Goal: Task Accomplishment & Management: Manage account settings

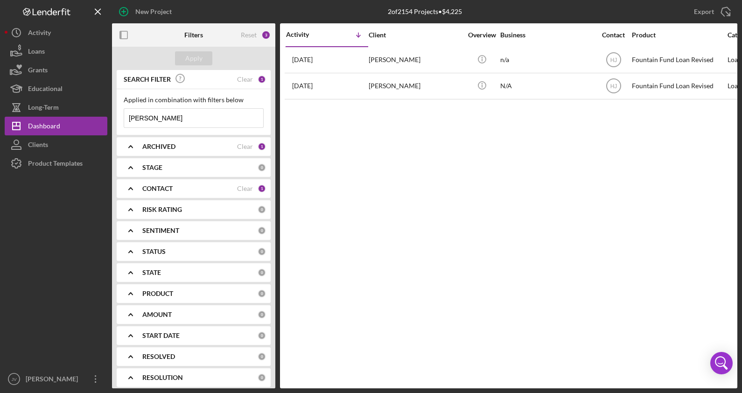
drag, startPoint x: 145, startPoint y: 113, endPoint x: 119, endPoint y: 113, distance: 26.1
click at [119, 113] on div "Applied in combination with filters below [PERSON_NAME] Icon/Menu Close" at bounding box center [194, 112] width 154 height 46
click at [166, 122] on input at bounding box center [193, 118] width 139 height 19
type input "rayshod"
click at [169, 189] on b "CONTACT" at bounding box center [157, 188] width 30 height 7
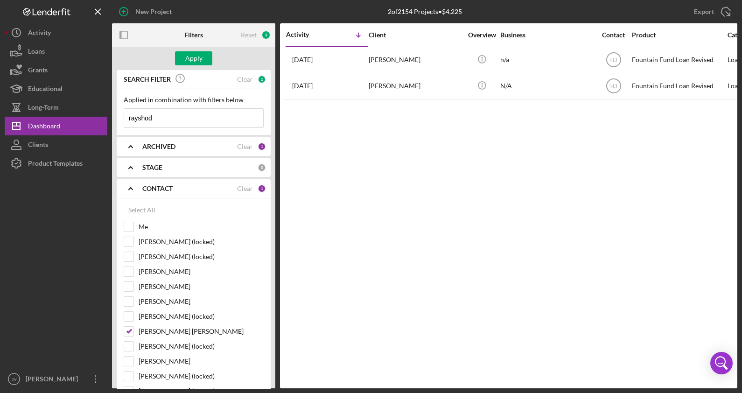
click at [121, 225] on div "Select All Me [PERSON_NAME] (locked) [PERSON_NAME] (locked) [PERSON_NAME] [PERS…" at bounding box center [194, 347] width 154 height 299
click at [130, 225] on input "Me" at bounding box center [128, 226] width 9 height 9
checkbox input "true"
click at [132, 329] on input "[PERSON_NAME] [PERSON_NAME]" at bounding box center [128, 331] width 9 height 9
checkbox input "false"
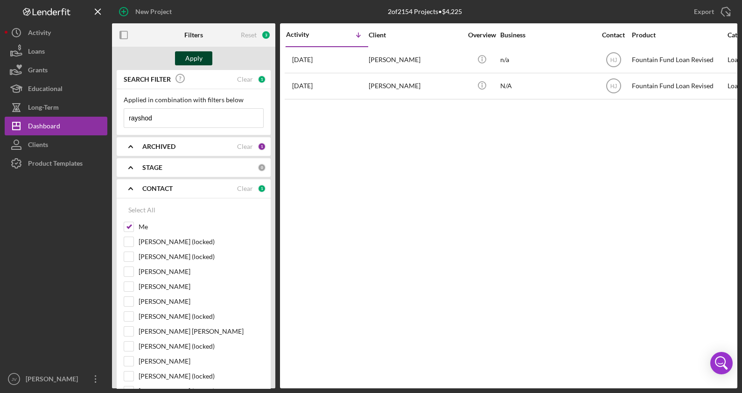
click at [191, 60] on div "Apply" at bounding box center [193, 58] width 17 height 14
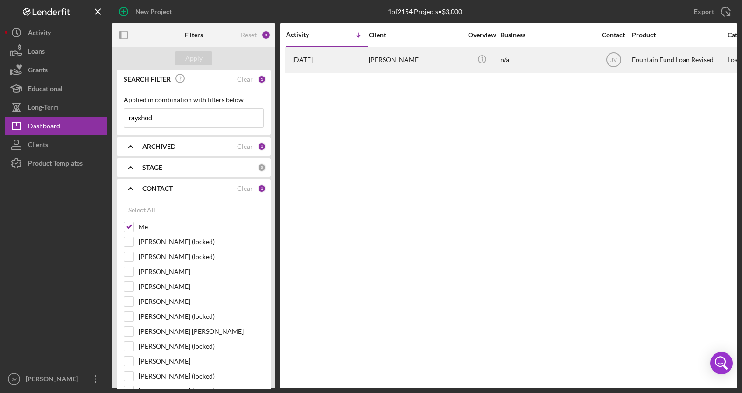
click at [372, 54] on div "[PERSON_NAME]" at bounding box center [415, 60] width 93 height 25
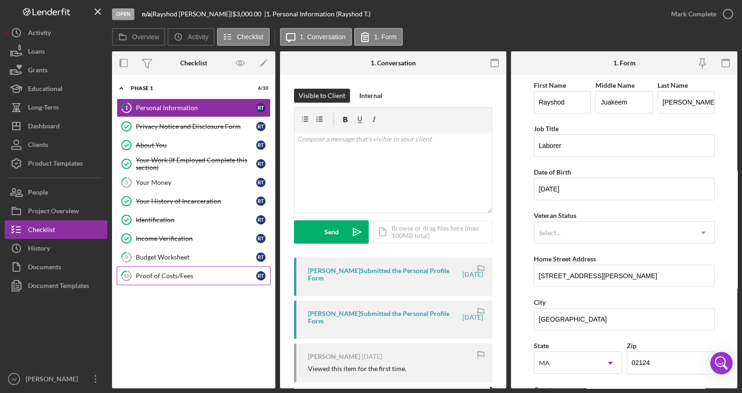
click at [163, 275] on div "Proof of Costs/Fees" at bounding box center [196, 275] width 120 height 7
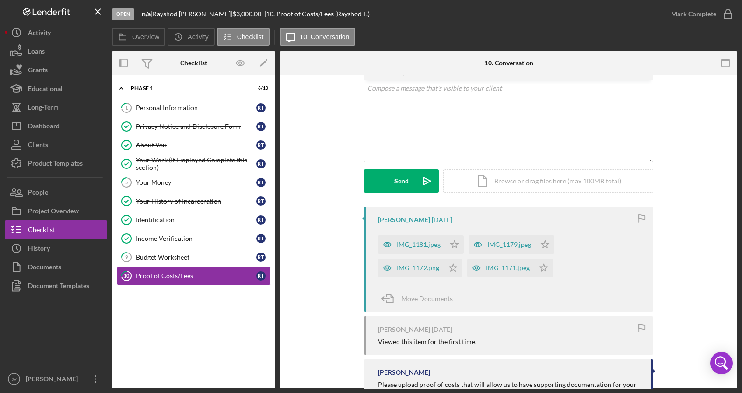
scroll to position [116, 0]
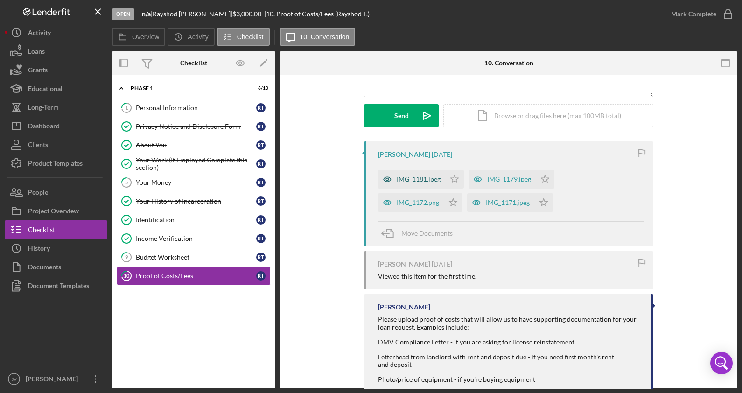
click at [421, 181] on div "IMG_1181.jpeg" at bounding box center [419, 179] width 44 height 7
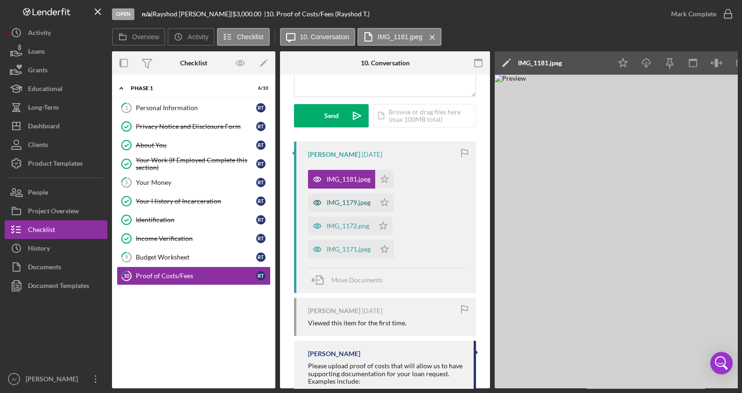
click at [334, 211] on div "IMG_1179.jpeg" at bounding box center [341, 202] width 67 height 19
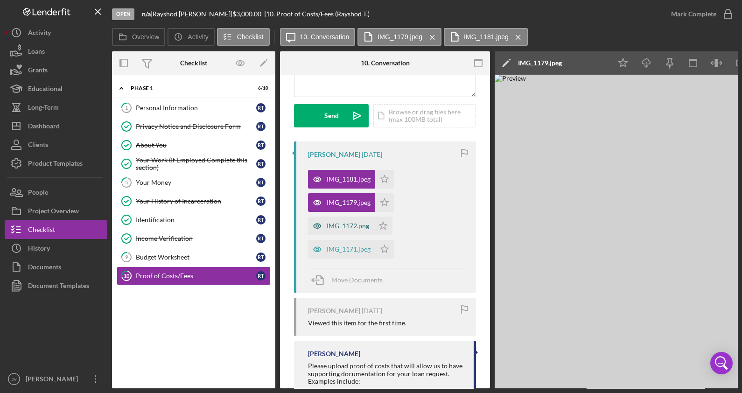
click at [335, 230] on div "IMG_1172.png" at bounding box center [341, 226] width 66 height 19
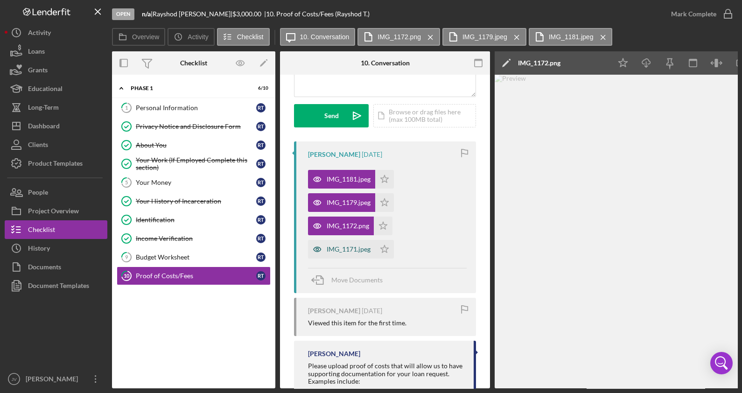
click at [340, 247] on div "IMG_1171.jpeg" at bounding box center [349, 249] width 44 height 7
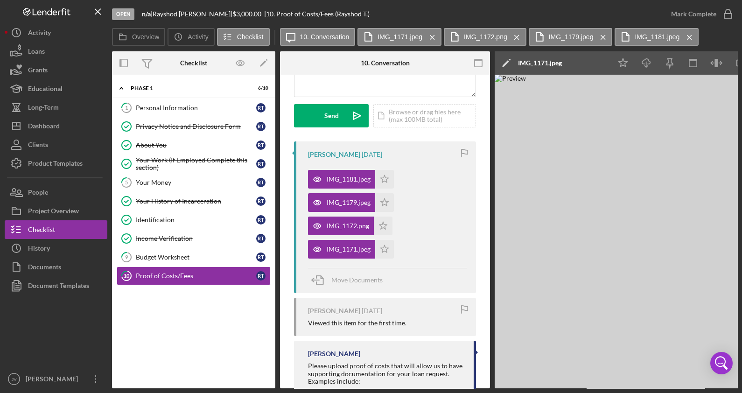
click at [401, 177] on div "IMG_1181.jpeg Icon/Star IMG_1179.jpeg Icon/Star IMG_1172.png Icon/Star IMG_1171…" at bounding box center [387, 211] width 159 height 93
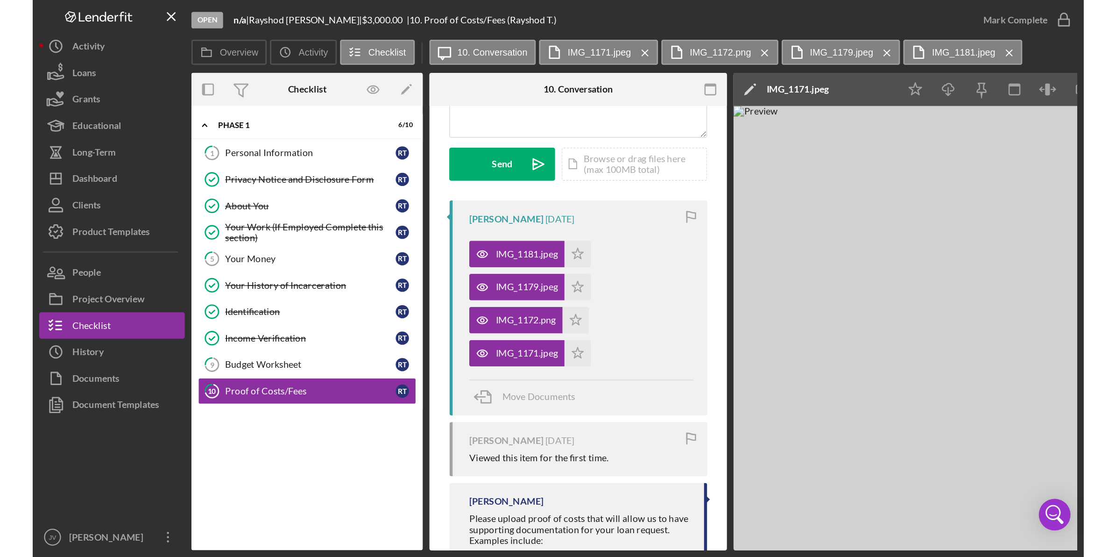
scroll to position [117, 0]
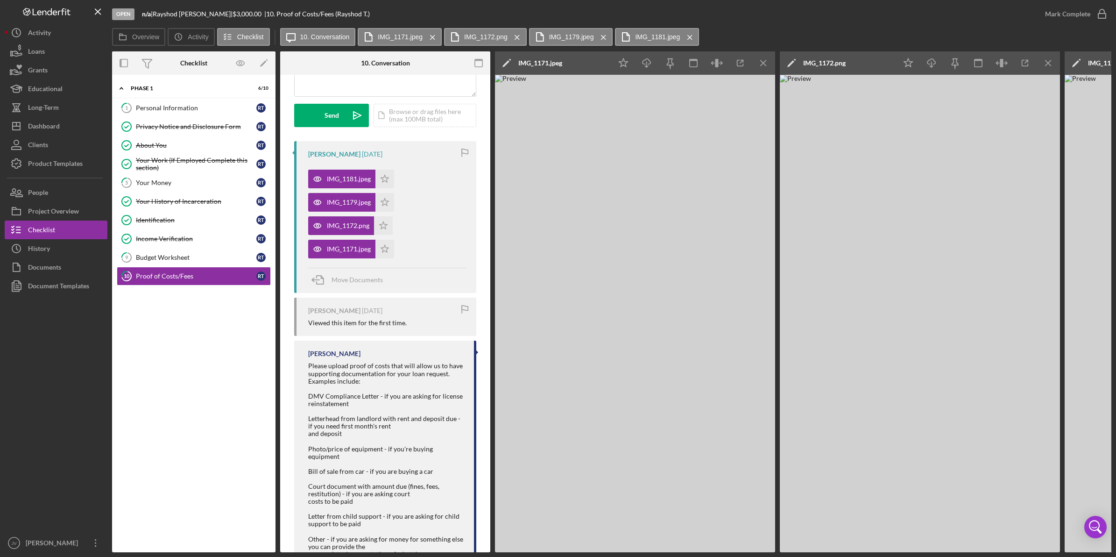
click at [742, 307] on img at bounding box center [920, 313] width 280 height 477
click at [742, 62] on icon "button" at bounding box center [1025, 63] width 21 height 21
click at [742, 56] on icon "Icon/Menu Close" at bounding box center [763, 63] width 21 height 21
click at [742, 62] on icon "Icon/Menu Close" at bounding box center [763, 63] width 21 height 21
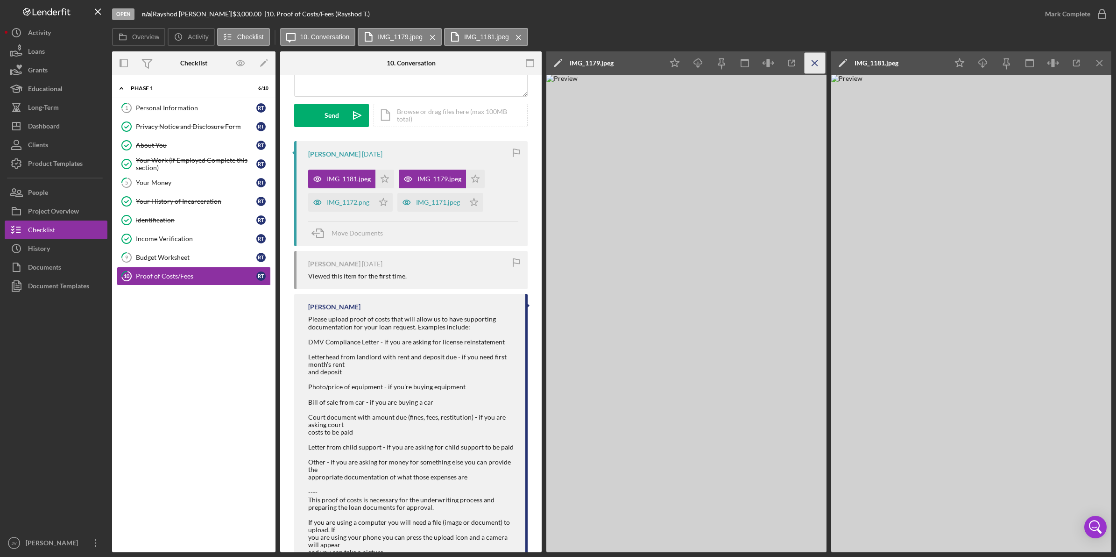
click at [742, 66] on icon "Icon/Menu Close" at bounding box center [814, 63] width 21 height 21
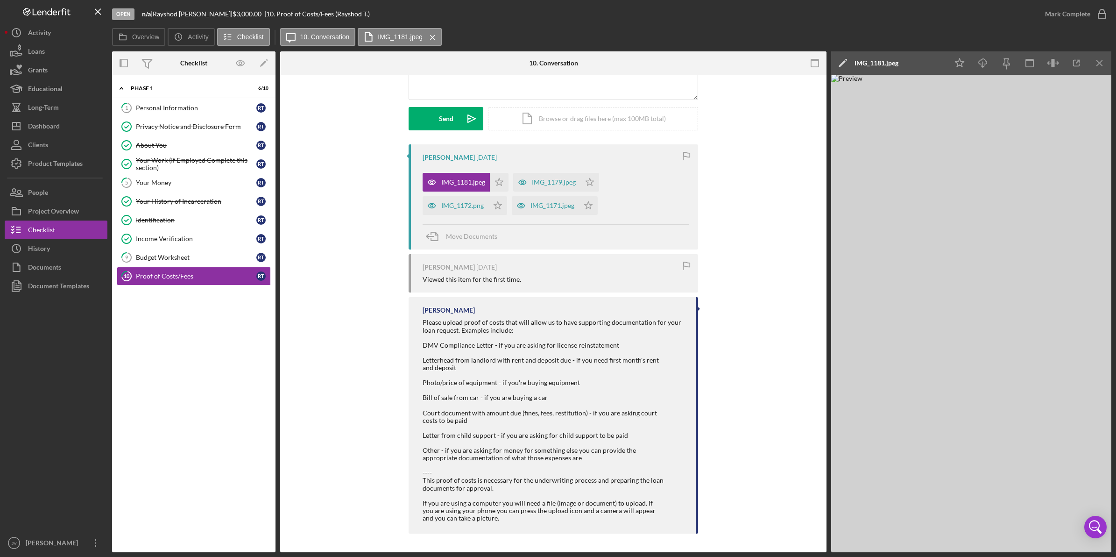
scroll to position [113, 0]
click at [742, 66] on icon "Icon/Download" at bounding box center [982, 63] width 21 height 21
click at [567, 205] on div "IMG_1171.jpeg" at bounding box center [552, 205] width 44 height 7
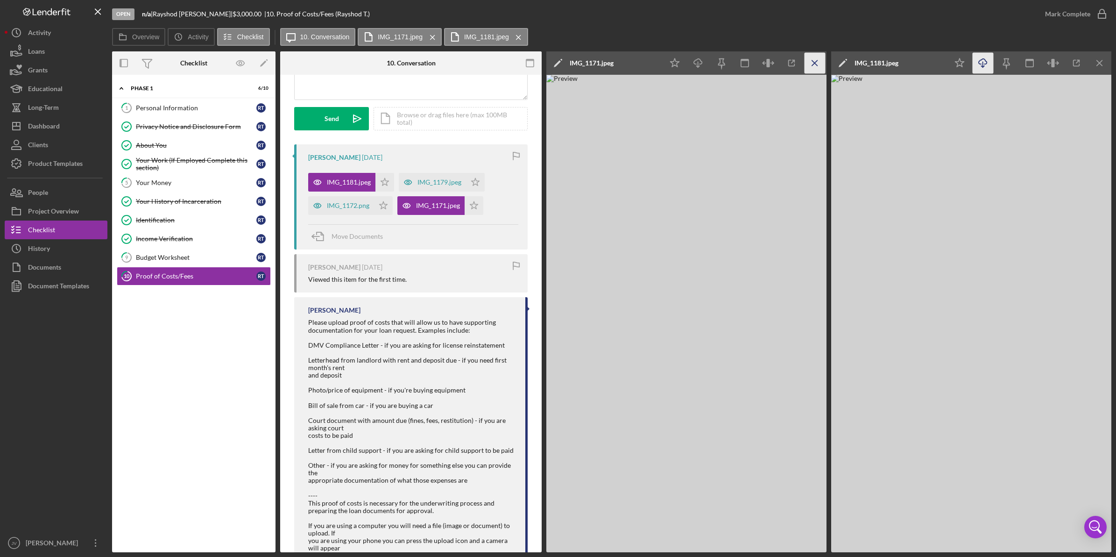
click at [742, 64] on line "button" at bounding box center [814, 62] width 5 height 5
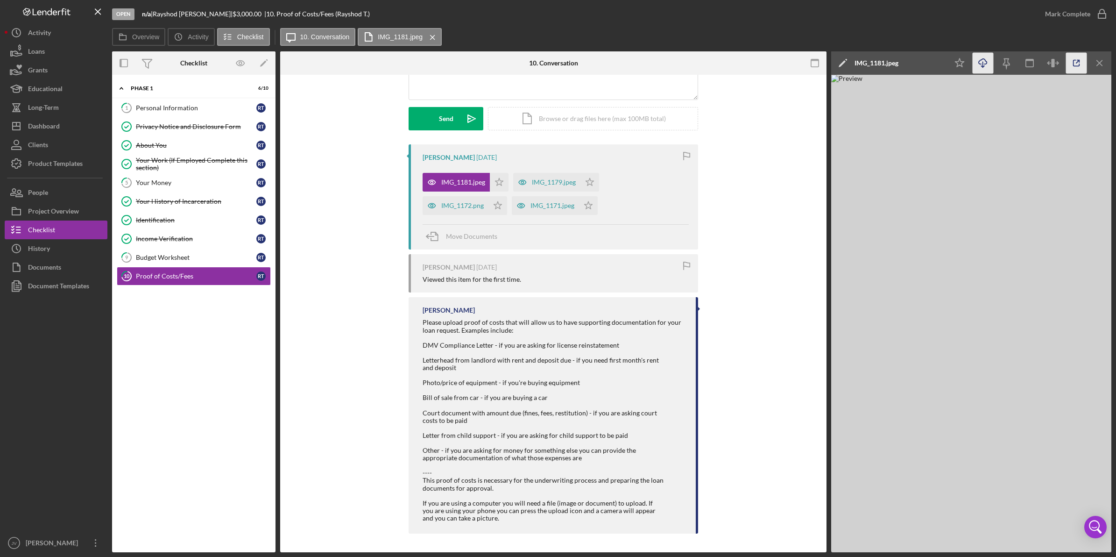
click at [742, 59] on icon "button" at bounding box center [1076, 63] width 21 height 21
click at [562, 189] on div "IMG_1179.jpeg" at bounding box center [546, 182] width 67 height 19
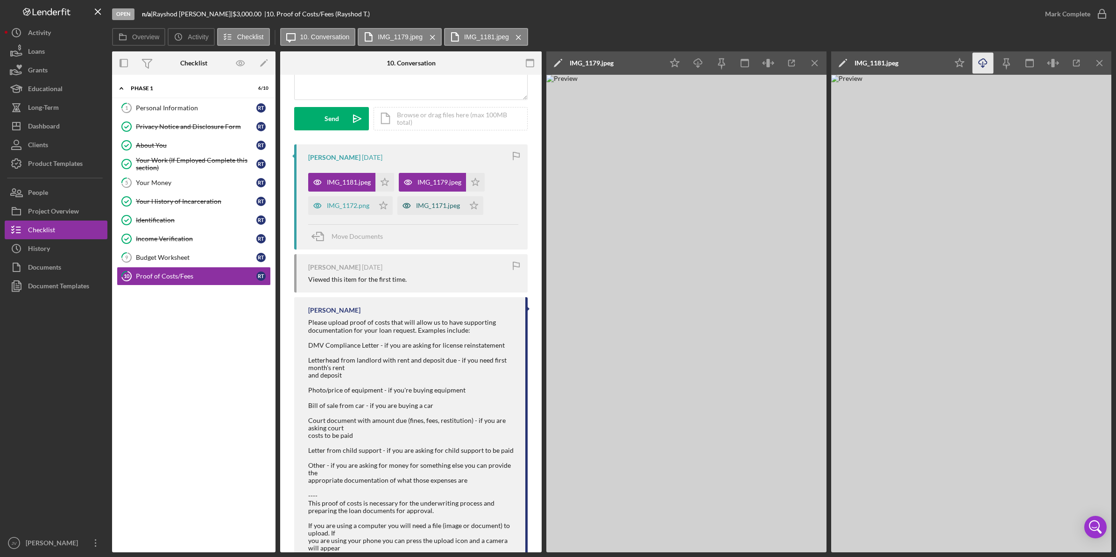
click at [438, 204] on div "IMG_1171.jpeg" at bounding box center [438, 205] width 44 height 7
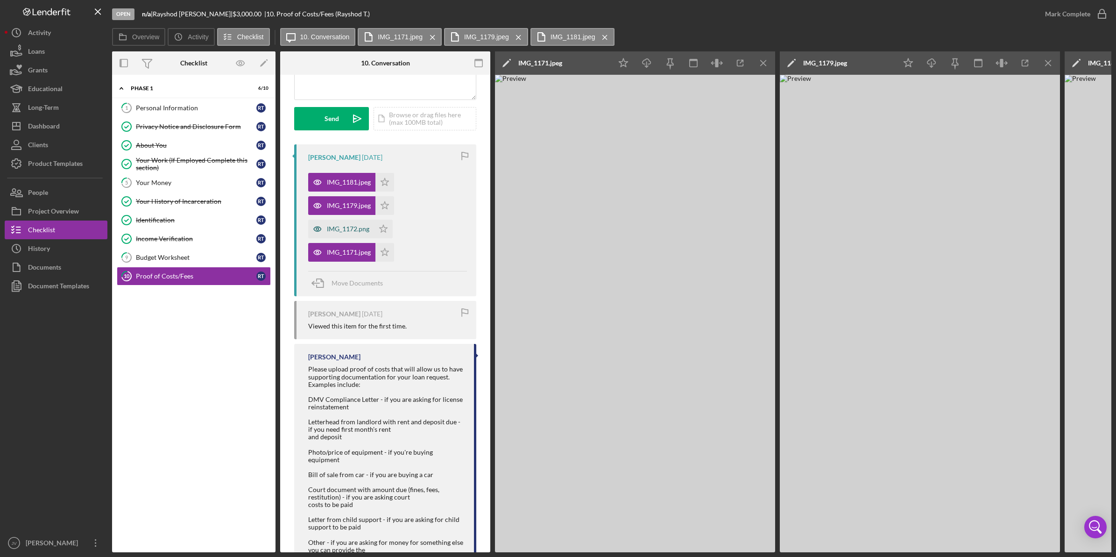
click at [339, 230] on div "IMG_1172.png" at bounding box center [348, 228] width 42 height 7
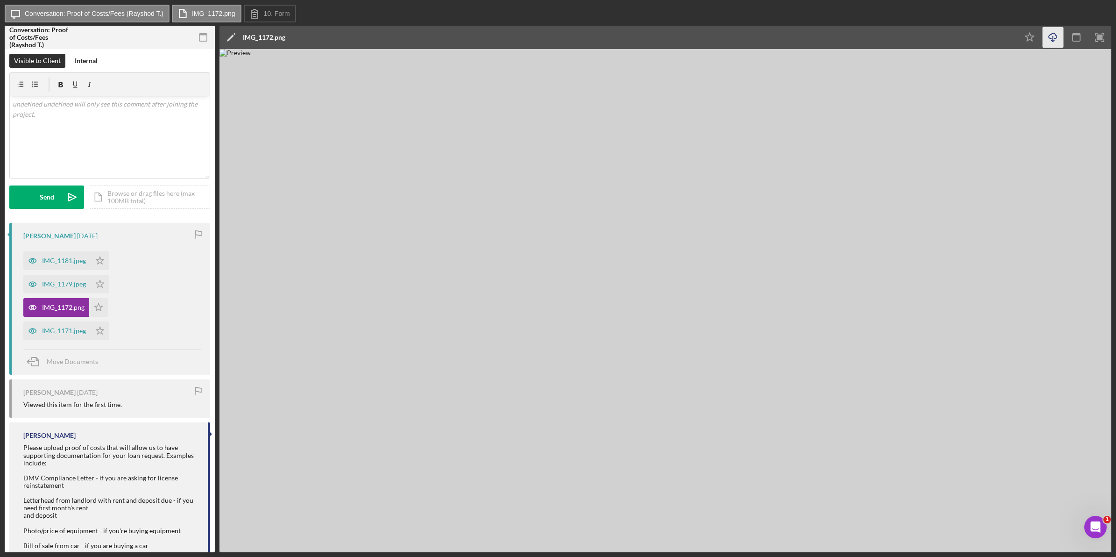
click at [1049, 36] on icon "button" at bounding box center [1053, 35] width 8 height 5
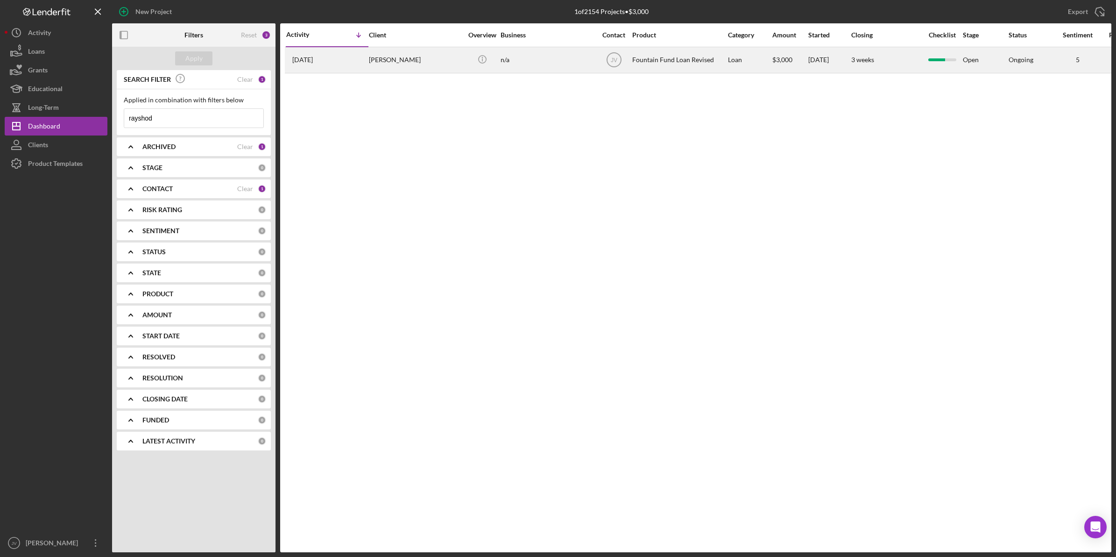
click at [384, 69] on div "[PERSON_NAME]" at bounding box center [415, 60] width 93 height 25
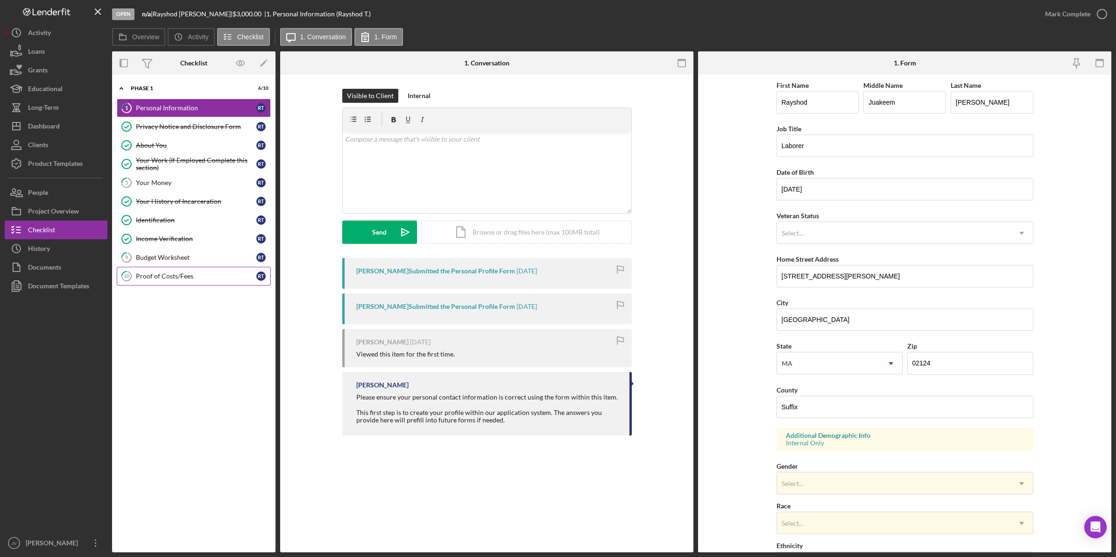
click at [178, 272] on link "10 Proof of Costs/Fees R T" at bounding box center [194, 276] width 154 height 19
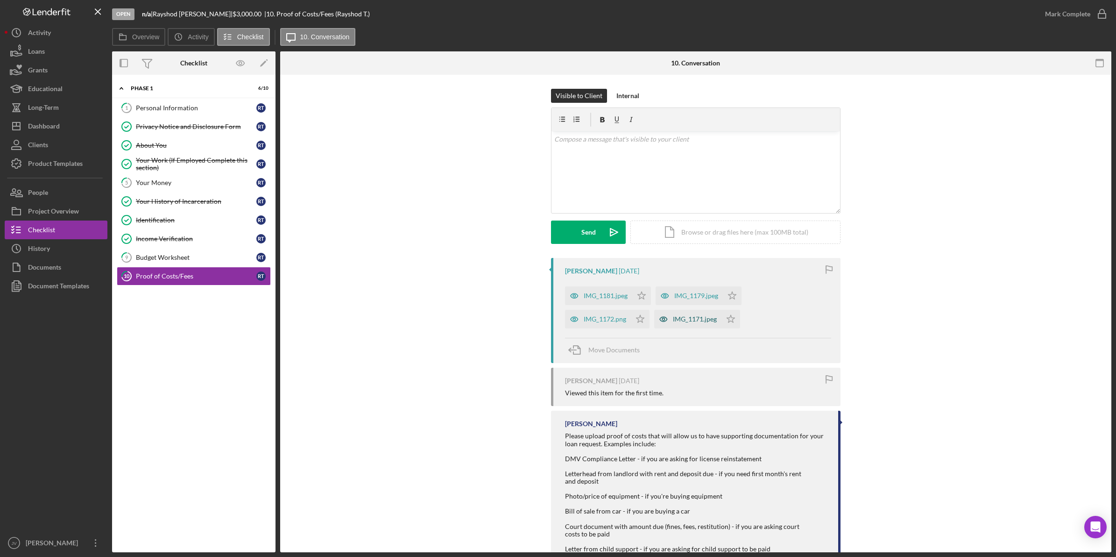
click at [701, 320] on div "IMG_1171.jpeg" at bounding box center [695, 318] width 44 height 7
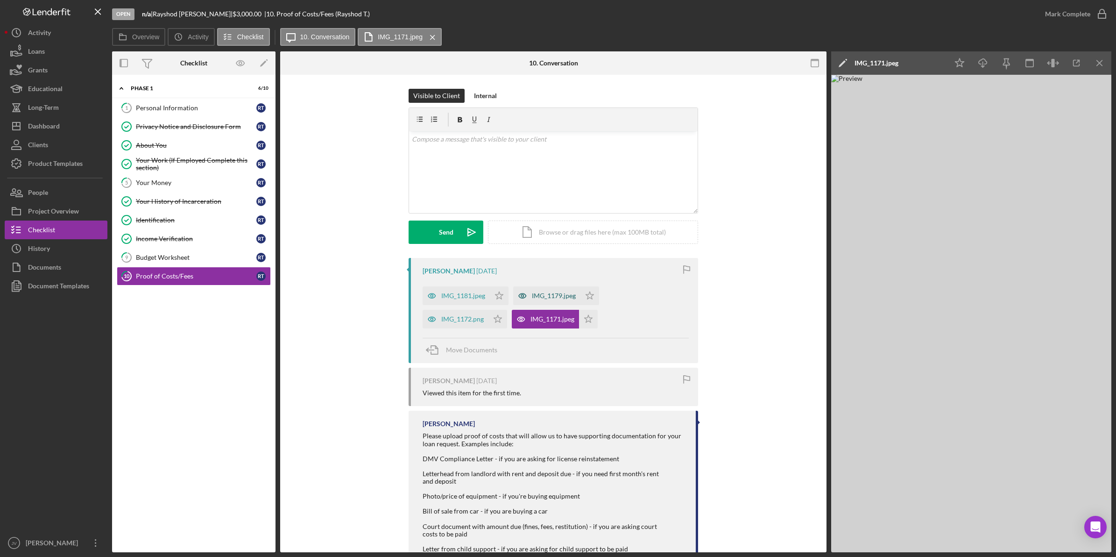
click at [549, 296] on div "IMG_1179.jpeg" at bounding box center [554, 295] width 44 height 7
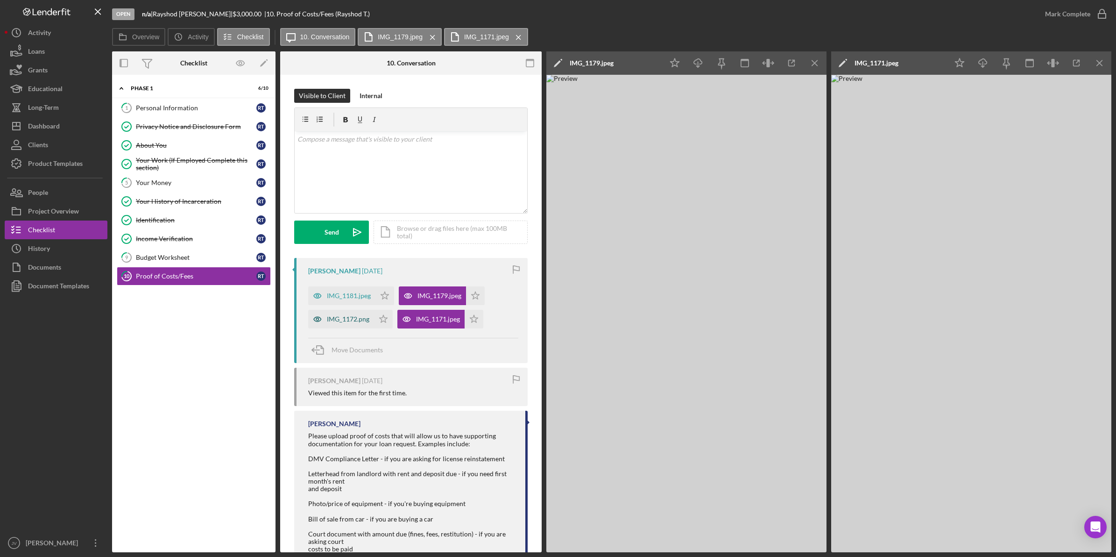
click at [345, 324] on div "IMG_1172.png" at bounding box center [341, 319] width 66 height 19
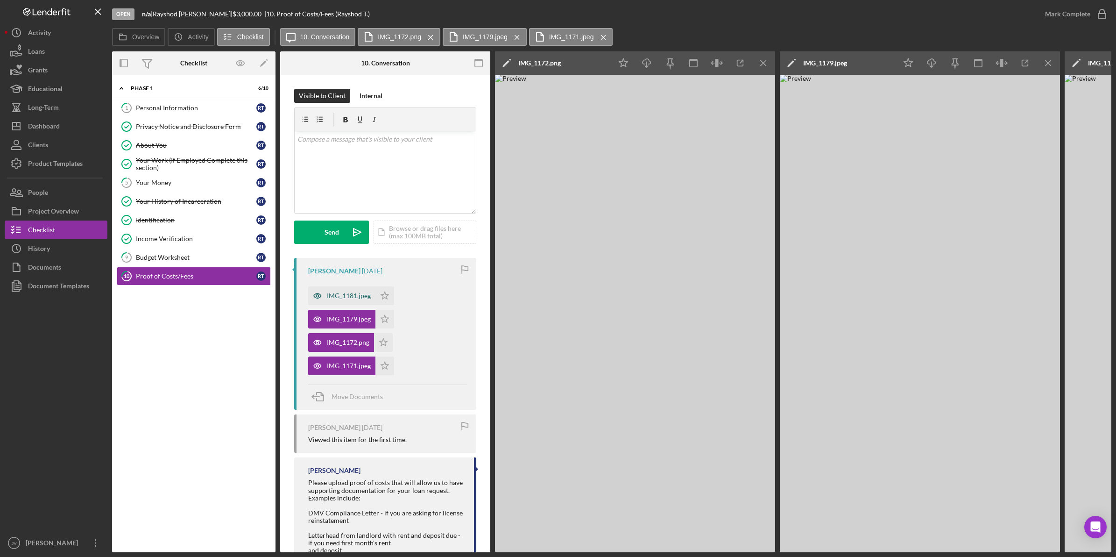
click at [339, 297] on div "IMG_1181.jpeg" at bounding box center [349, 295] width 44 height 7
click at [642, 62] on icon "Icon/Download" at bounding box center [646, 63] width 21 height 21
